Goal: Check status: Check status

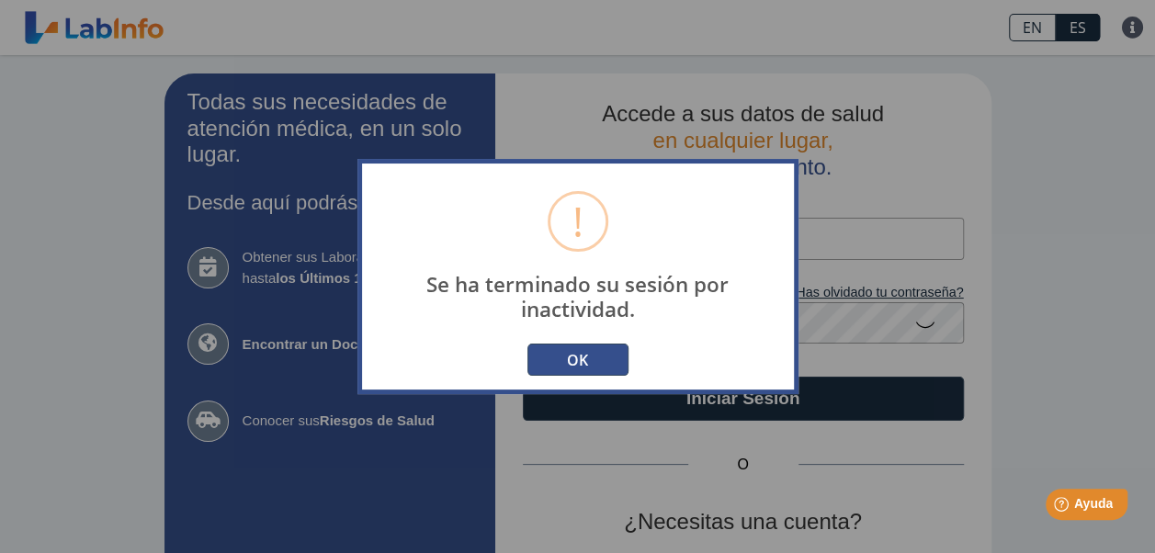
click at [581, 361] on button "OK" at bounding box center [577, 360] width 101 height 32
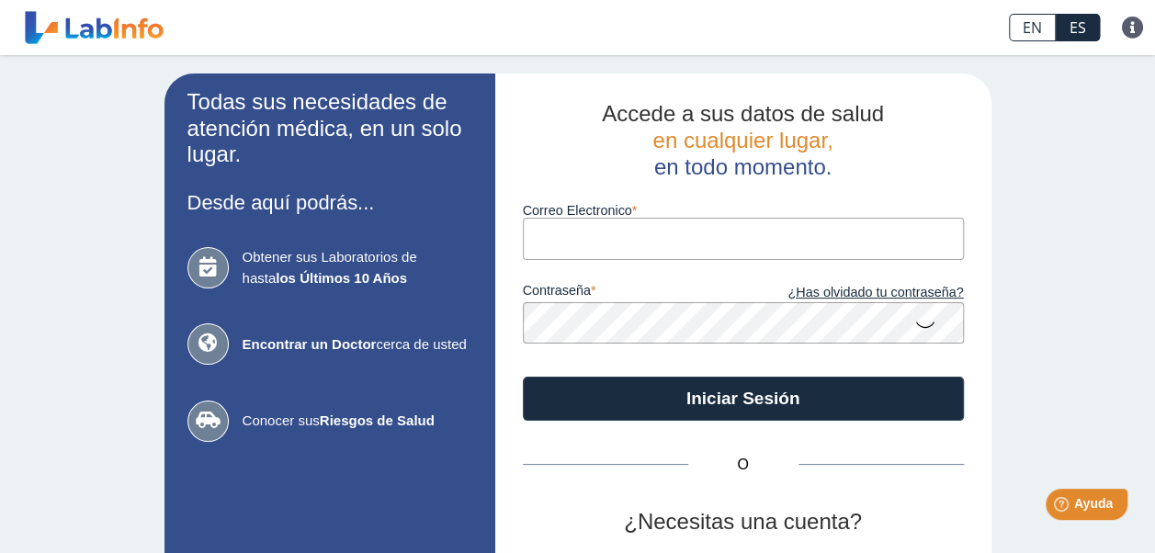
click at [608, 232] on input "Correo Electronico" at bounding box center [743, 238] width 441 height 41
type input "[EMAIL_ADDRESS][DOMAIN_NAME]"
click at [915, 324] on icon at bounding box center [925, 324] width 22 height 36
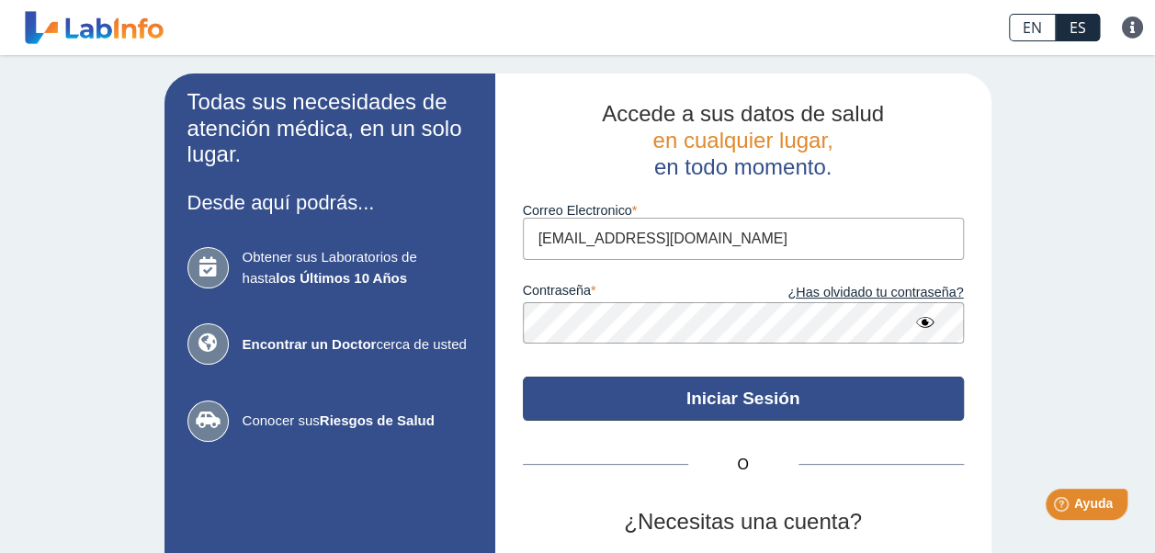
click at [696, 399] on button "Iniciar Sesión" at bounding box center [743, 399] width 441 height 44
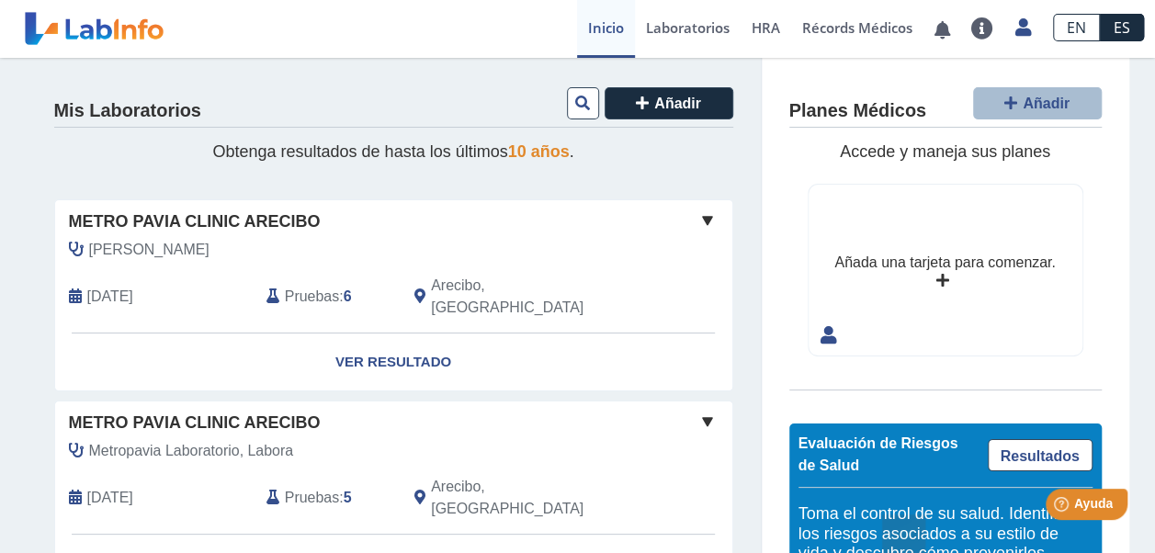
scroll to position [92, 0]
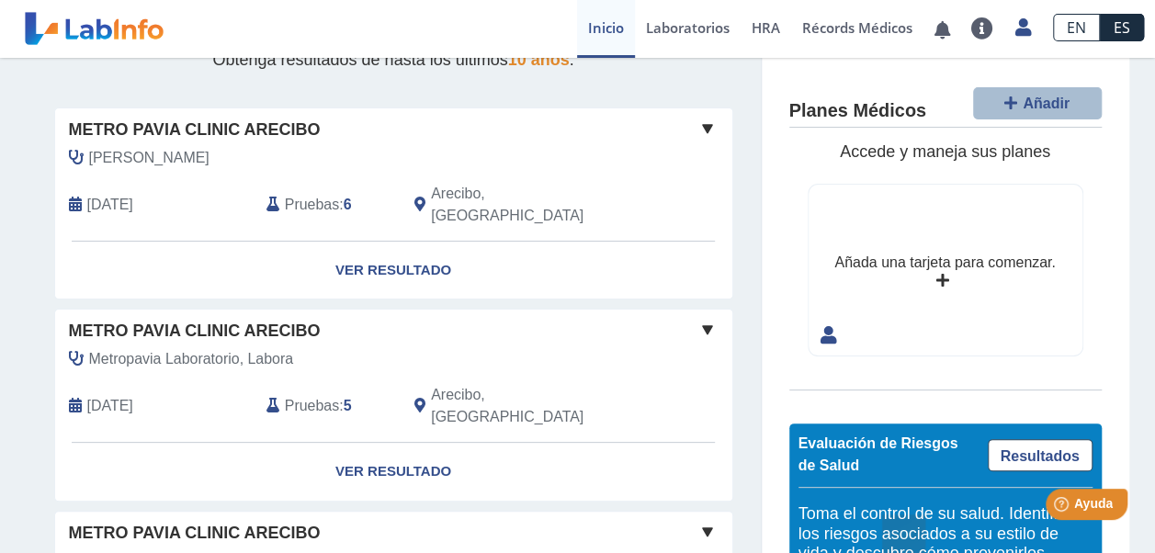
click at [313, 195] on span "Pruebas" at bounding box center [312, 205] width 54 height 22
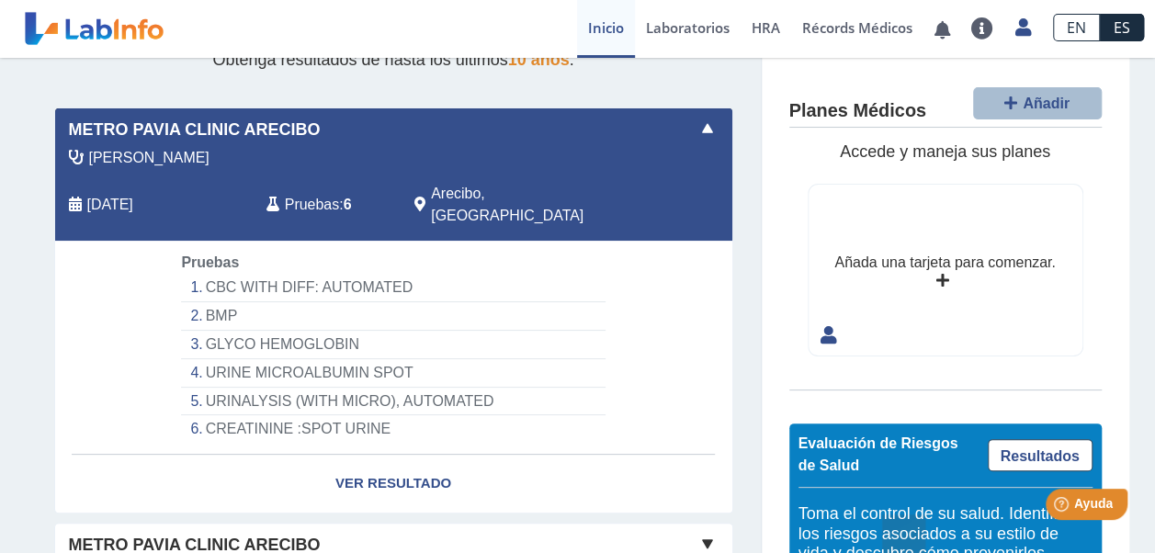
click at [259, 415] on li "CREATININE :SPOT URINE" at bounding box center [393, 429] width 424 height 28
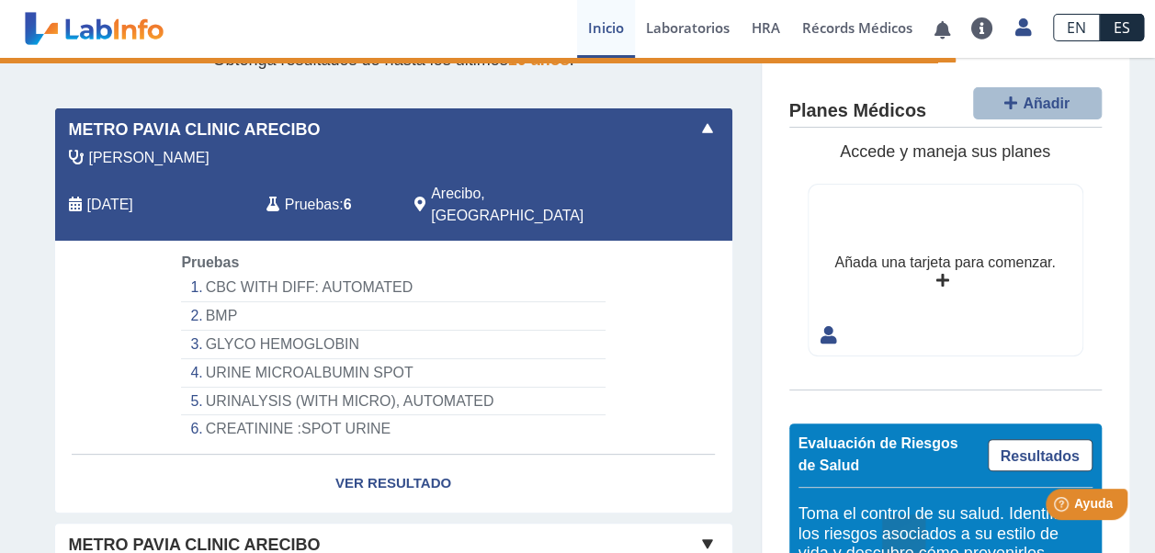
select select "**********"
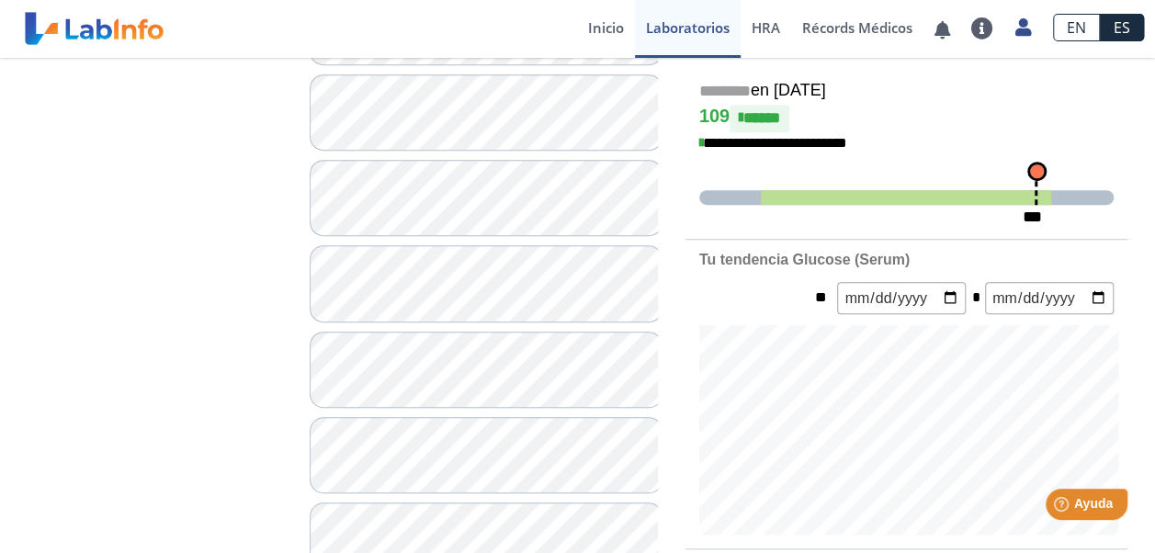
scroll to position [324, 0]
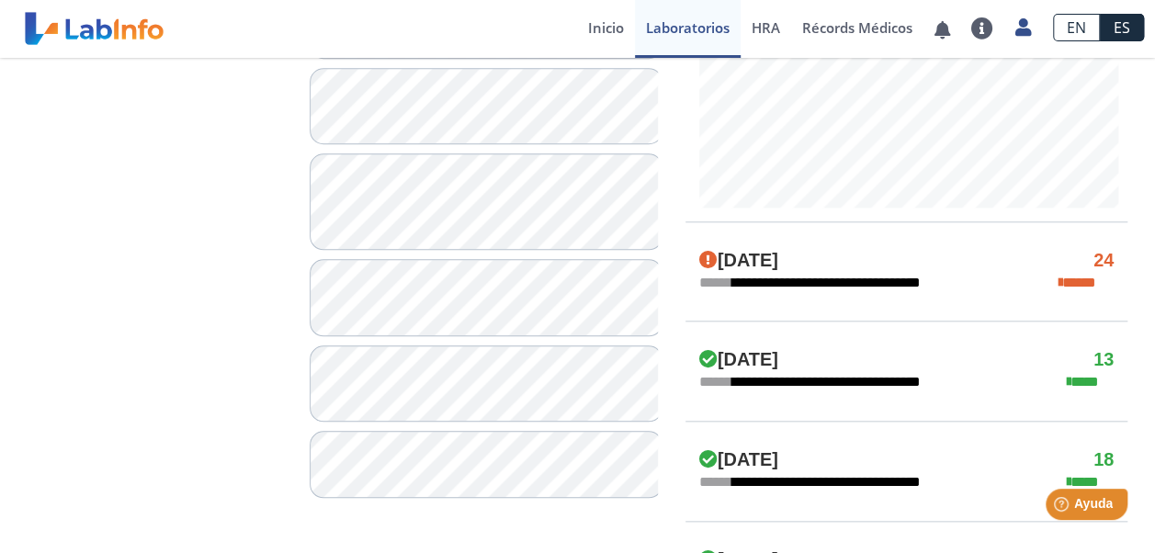
scroll to position [692, 0]
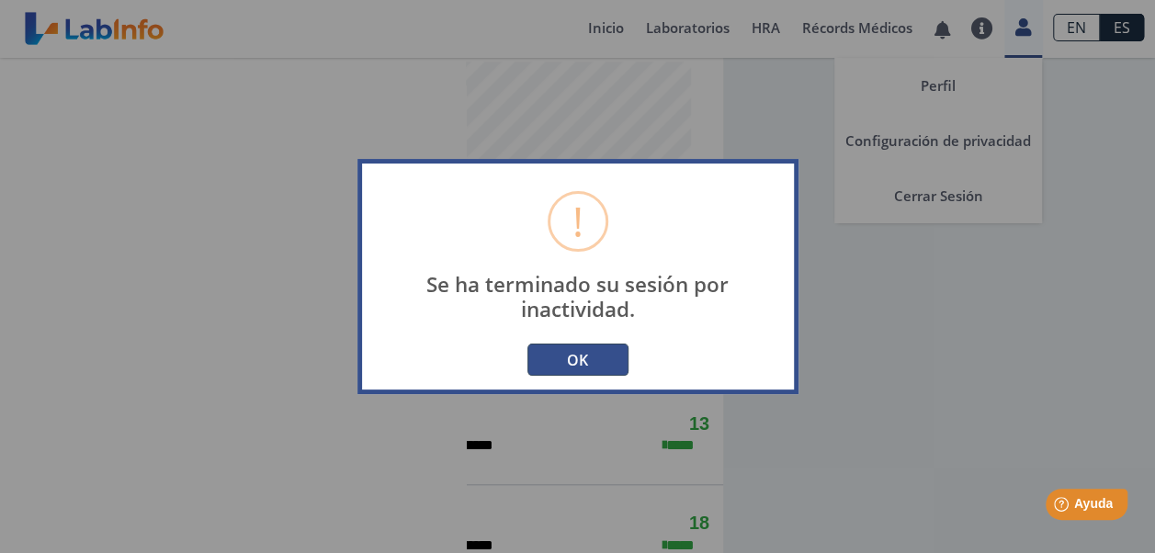
type input "[EMAIL_ADDRESS][DOMAIN_NAME]"
